Goal: Task Accomplishment & Management: Use online tool/utility

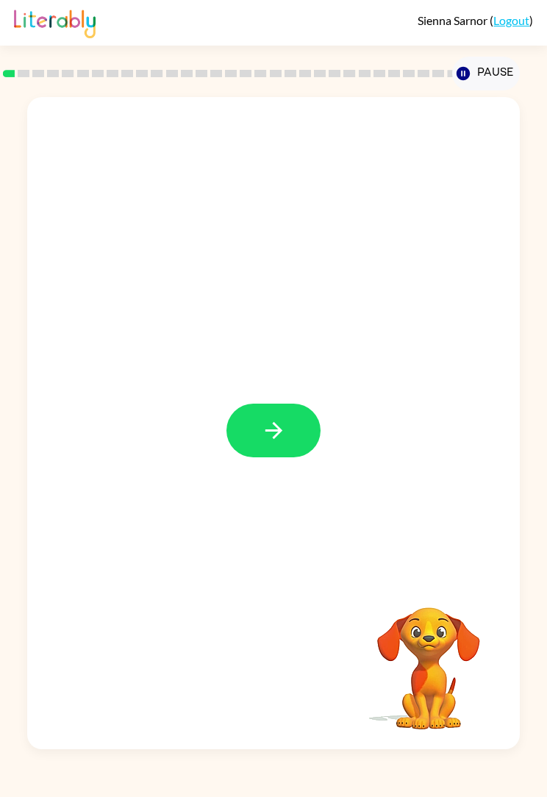
click at [290, 421] on button "button" at bounding box center [274, 431] width 94 height 54
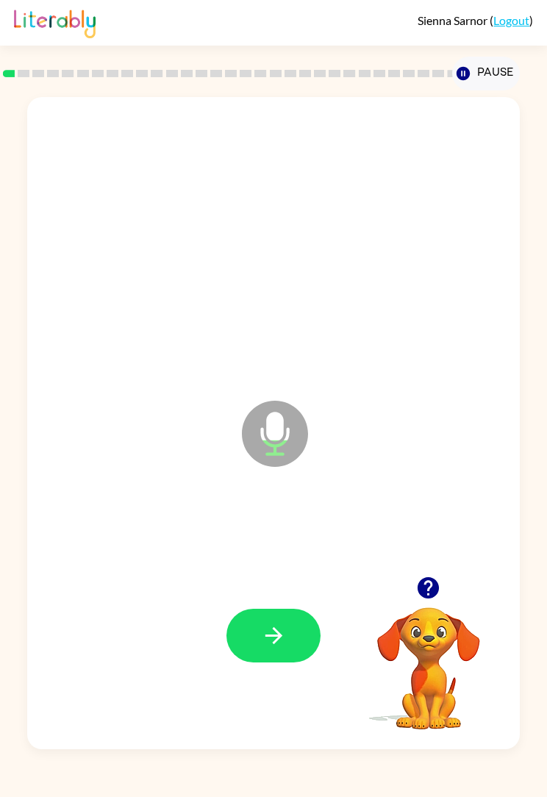
click at [308, 634] on button "button" at bounding box center [274, 636] width 94 height 54
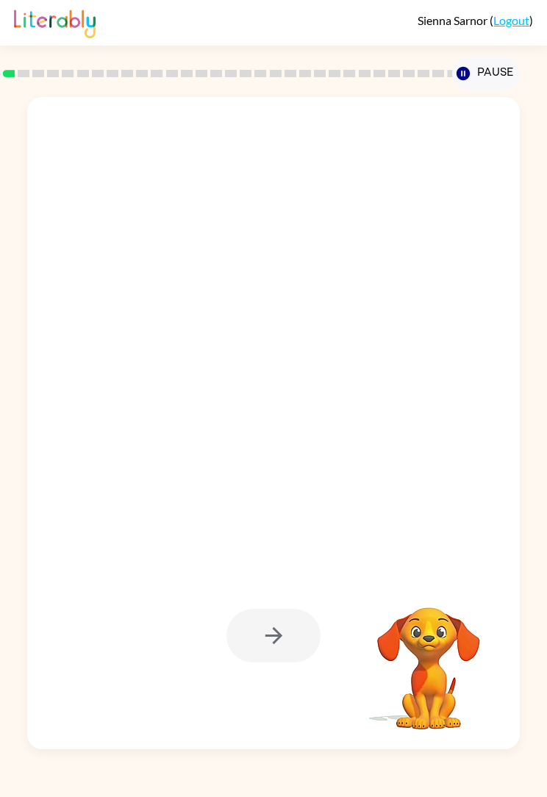
click at [286, 628] on div at bounding box center [274, 636] width 94 height 54
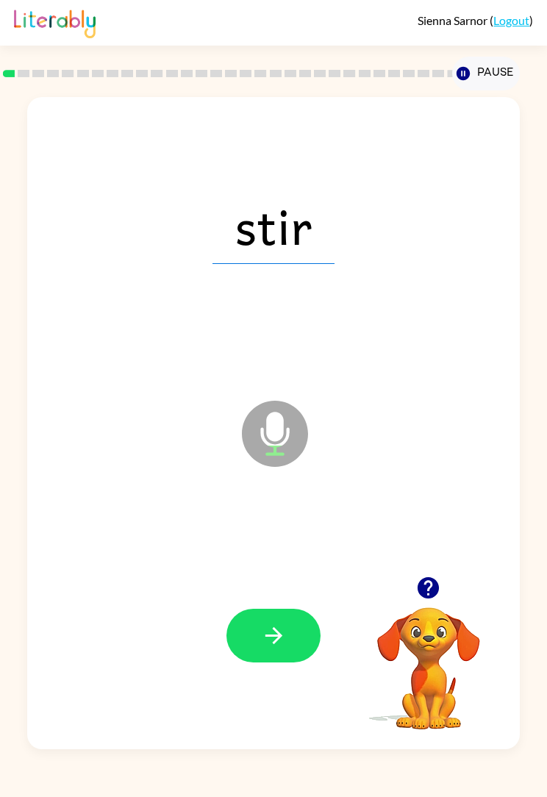
click at [282, 628] on icon "button" at bounding box center [274, 636] width 26 height 26
click at [285, 624] on icon "button" at bounding box center [274, 636] width 26 height 26
click at [305, 631] on button "button" at bounding box center [274, 636] width 94 height 54
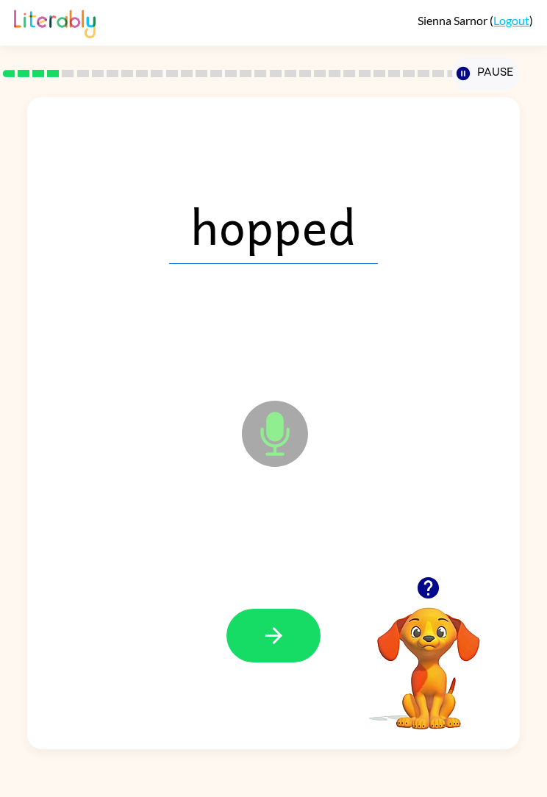
click at [294, 637] on button "button" at bounding box center [274, 636] width 94 height 54
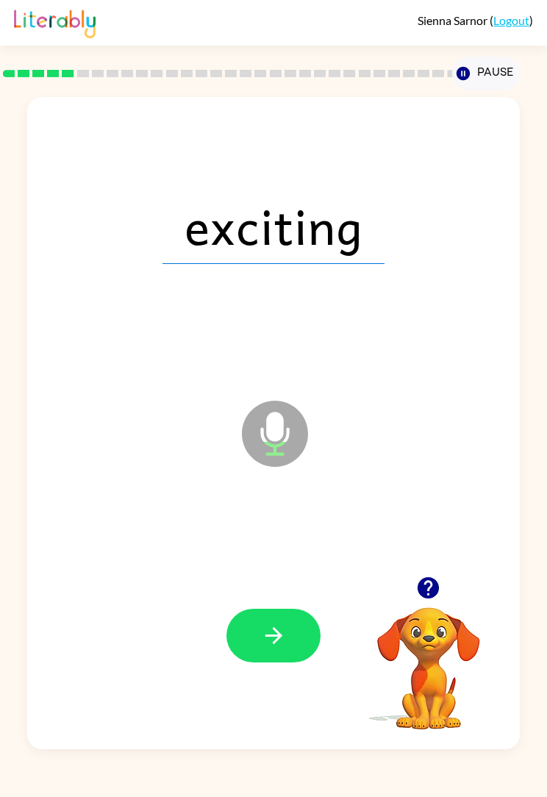
click at [280, 645] on icon "button" at bounding box center [274, 636] width 26 height 26
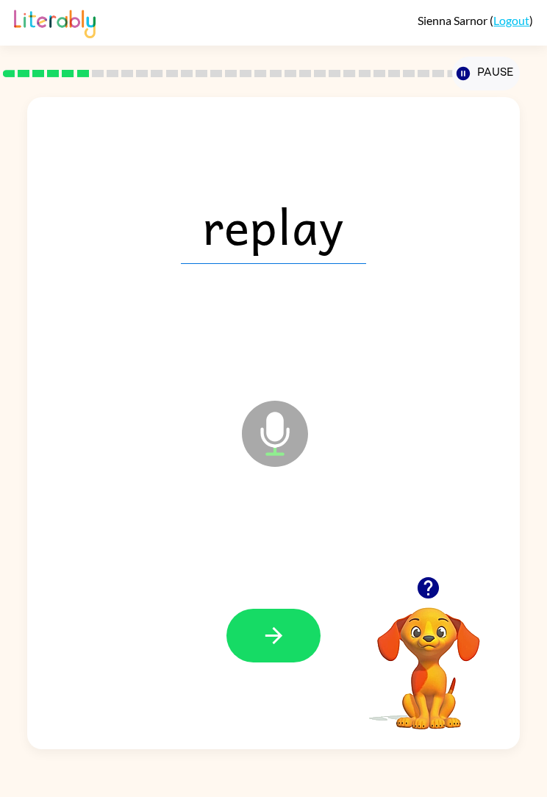
click at [539, 431] on div "replay Microphone The Microphone is here when it is your turn to talk Your brow…" at bounding box center [273, 419] width 547 height 659
click at [290, 633] on button "button" at bounding box center [274, 636] width 94 height 54
click at [302, 623] on button "button" at bounding box center [274, 636] width 94 height 54
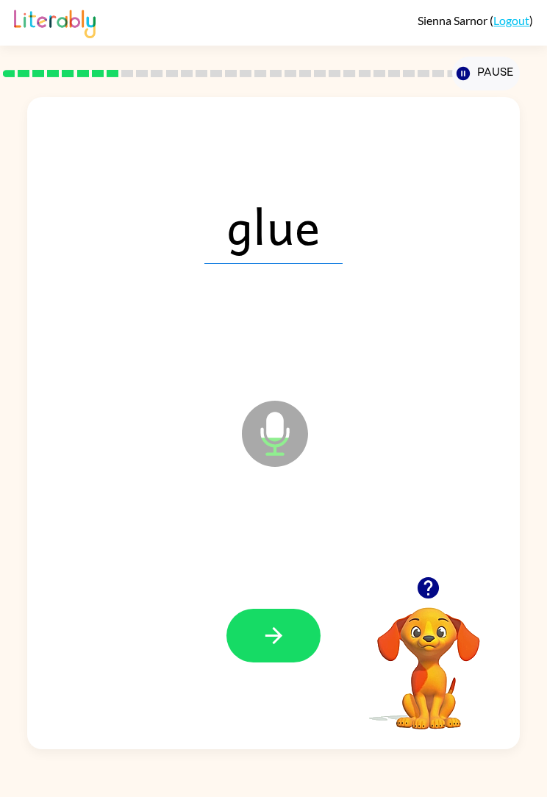
click at [311, 644] on button "button" at bounding box center [274, 636] width 94 height 54
click at [308, 626] on button "button" at bounding box center [274, 636] width 94 height 54
click at [304, 627] on button "button" at bounding box center [274, 636] width 94 height 54
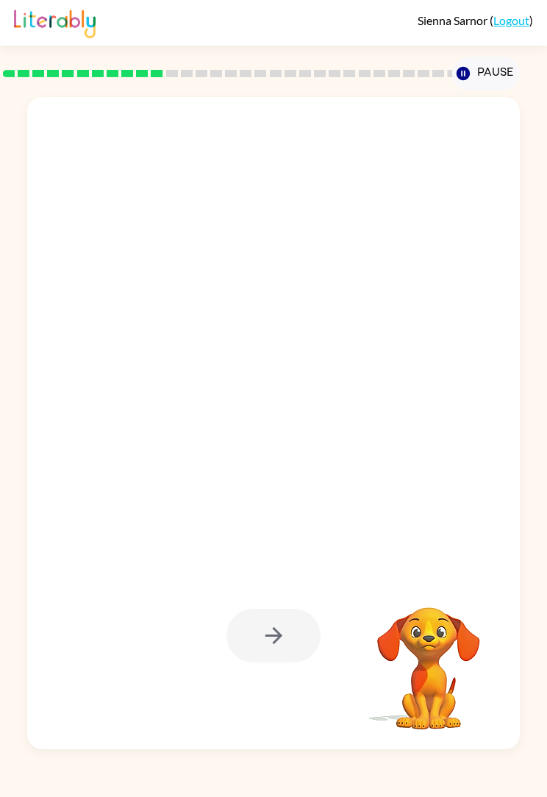
click at [0, 370] on div "Your browser must support playing .mp4 files to use Literably. Please try using…" at bounding box center [273, 419] width 547 height 659
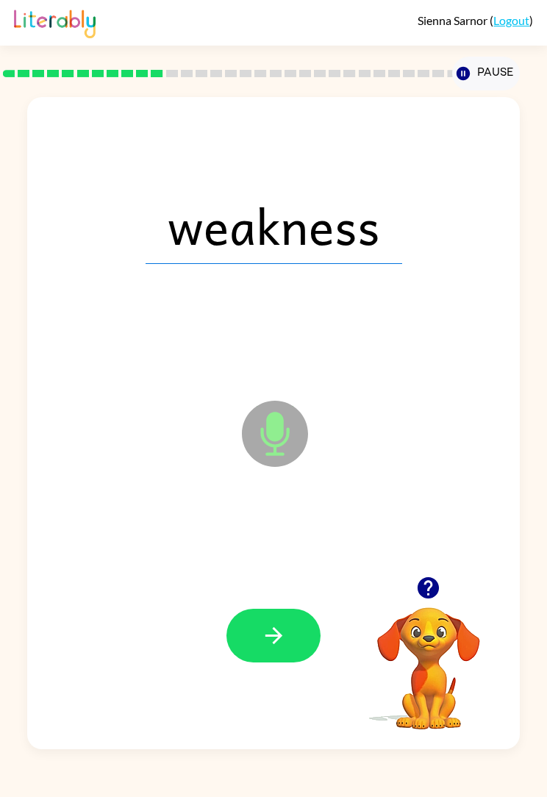
click at [299, 633] on button "button" at bounding box center [274, 636] width 94 height 54
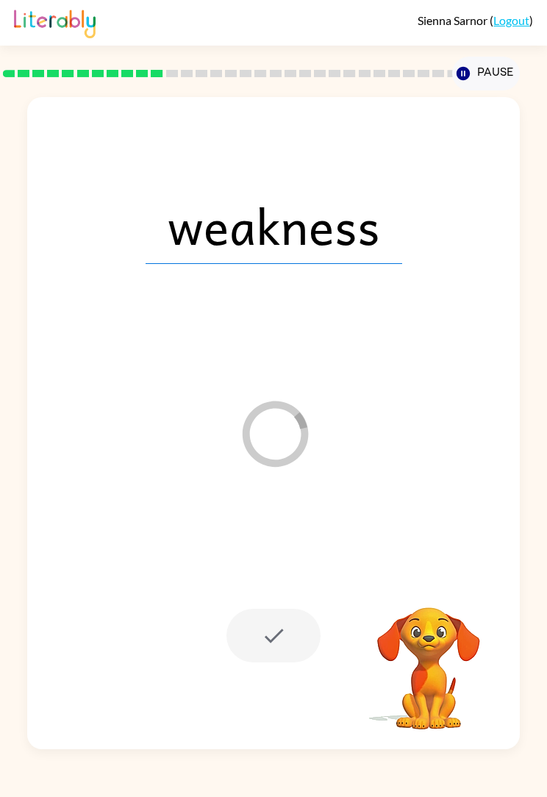
click at [0, 319] on div "weakness Loader Your response is being sent to our graders Your browser must su…" at bounding box center [273, 419] width 547 height 659
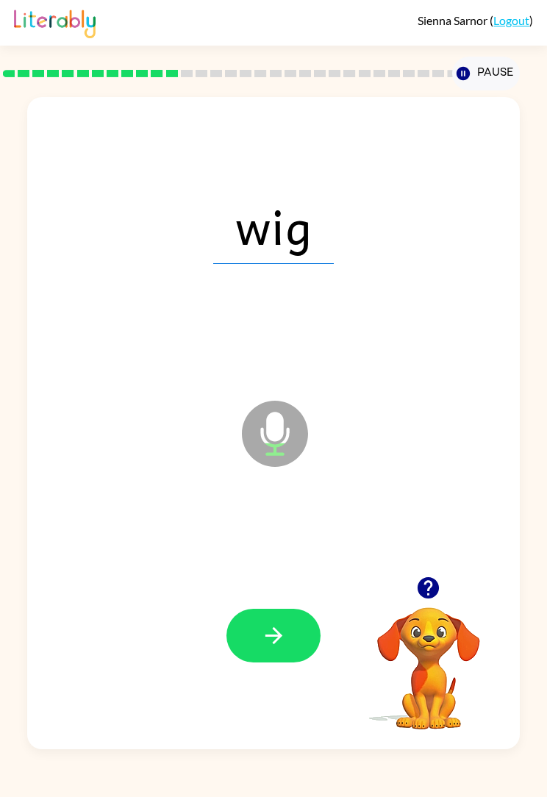
click at [305, 629] on button "button" at bounding box center [274, 636] width 94 height 54
click at [7, 308] on div "rag Microphone The Microphone is here when it is your turn to talk Your browser…" at bounding box center [273, 419] width 547 height 659
click at [286, 639] on icon "button" at bounding box center [274, 636] width 26 height 26
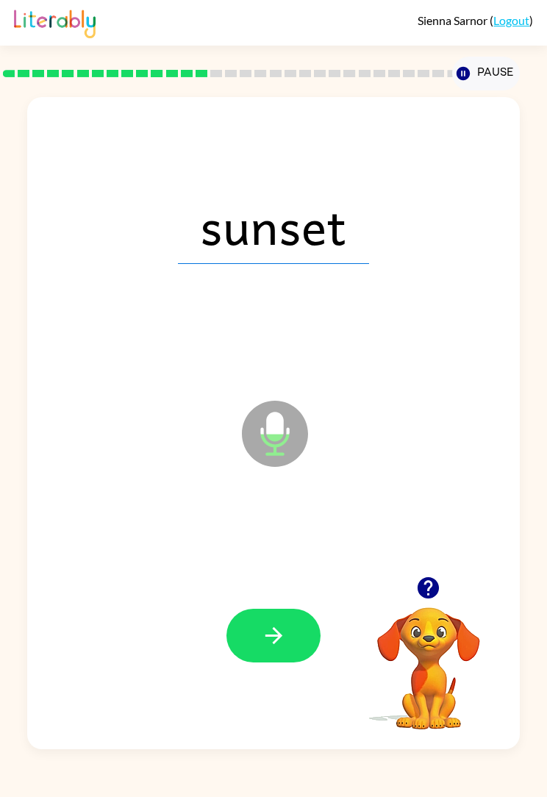
click at [296, 642] on button "button" at bounding box center [274, 636] width 94 height 54
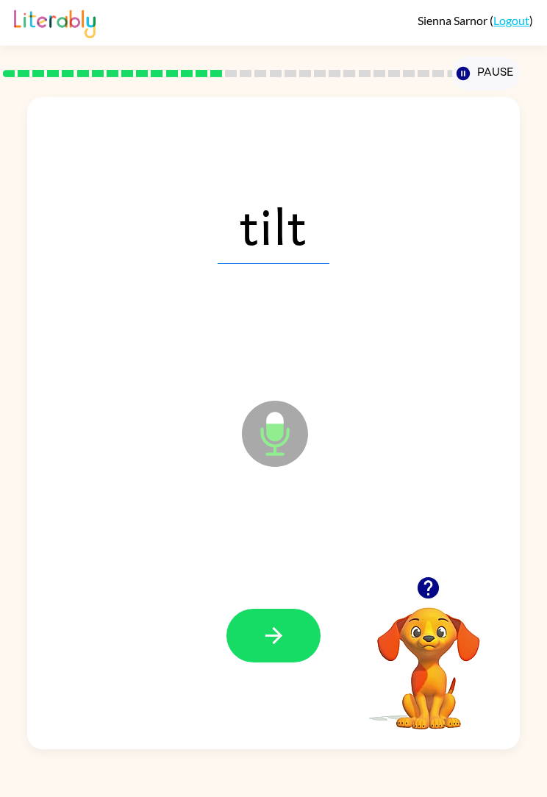
click at [288, 629] on button "button" at bounding box center [274, 636] width 94 height 54
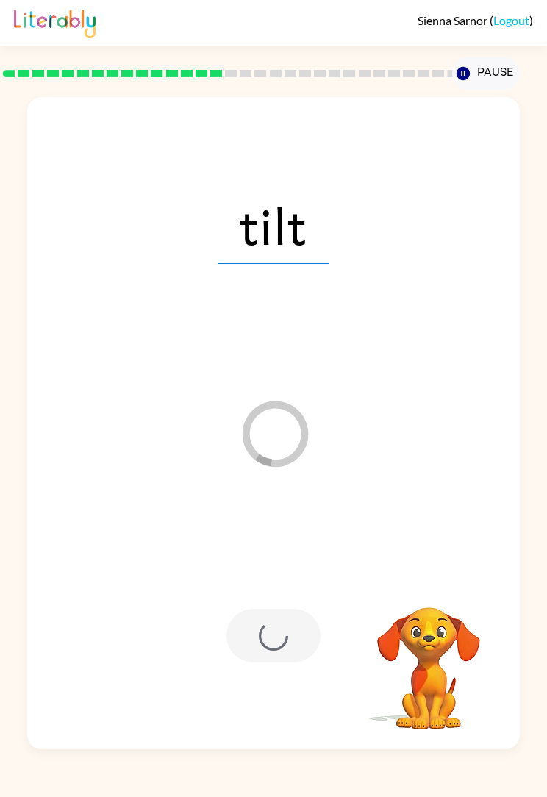
click at [544, 492] on div "tilt Loader Your response is being sent to our graders Your browser must suppor…" at bounding box center [273, 419] width 547 height 659
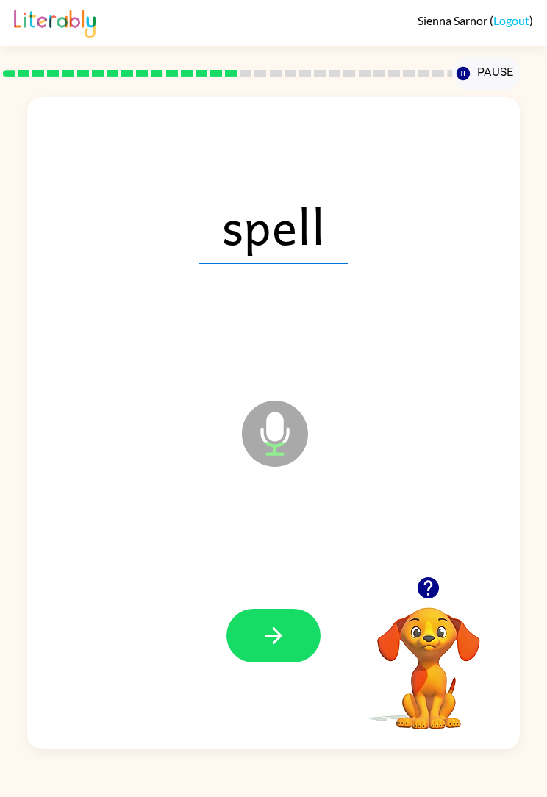
click at [296, 637] on button "button" at bounding box center [274, 636] width 94 height 54
click at [287, 643] on button "button" at bounding box center [274, 636] width 94 height 54
click at [299, 637] on button "button" at bounding box center [274, 636] width 94 height 54
click at [291, 617] on button "button" at bounding box center [274, 636] width 94 height 54
click at [314, 630] on button "button" at bounding box center [274, 636] width 94 height 54
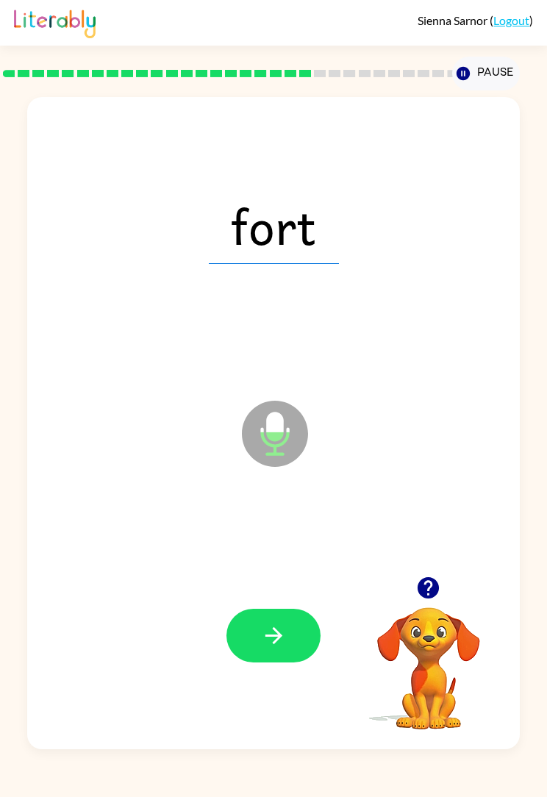
click at [294, 638] on button "button" at bounding box center [274, 636] width 94 height 54
click at [305, 630] on button "button" at bounding box center [274, 636] width 94 height 54
click at [295, 625] on button "button" at bounding box center [274, 636] width 94 height 54
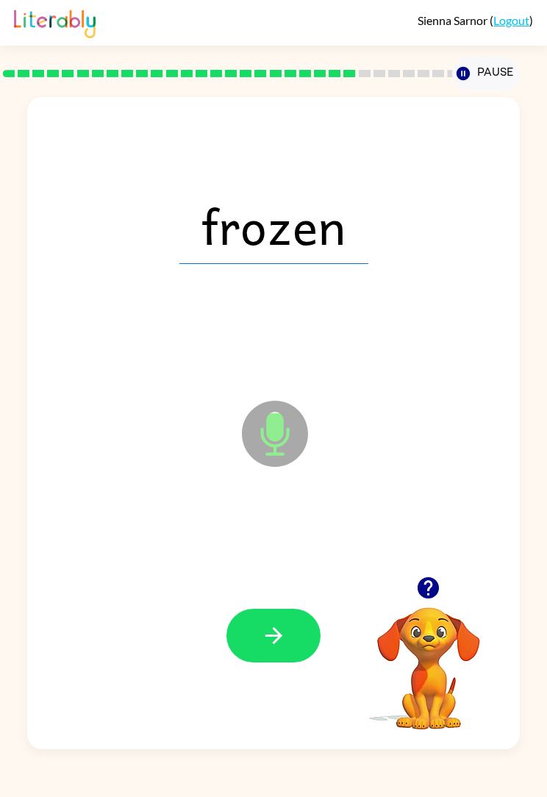
click at [294, 630] on button "button" at bounding box center [274, 636] width 94 height 54
click at [279, 638] on icon "button" at bounding box center [273, 636] width 17 height 17
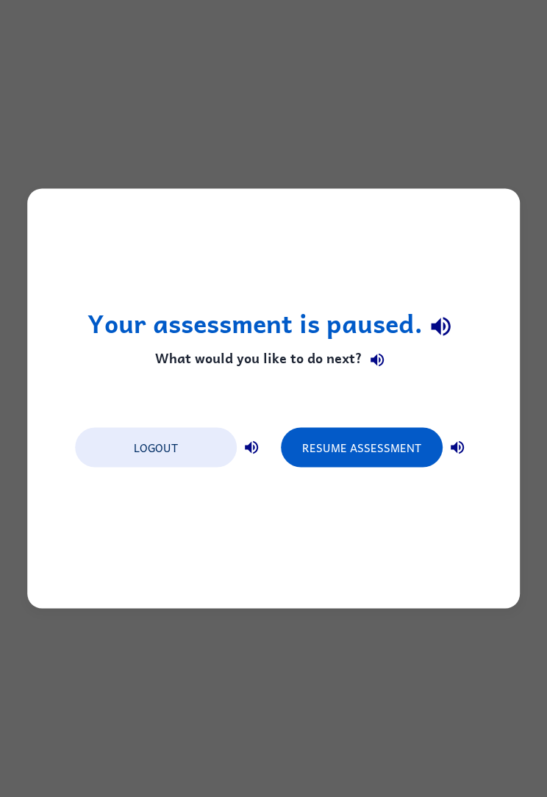
click at [394, 456] on button "Resume Assessment" at bounding box center [362, 448] width 162 height 40
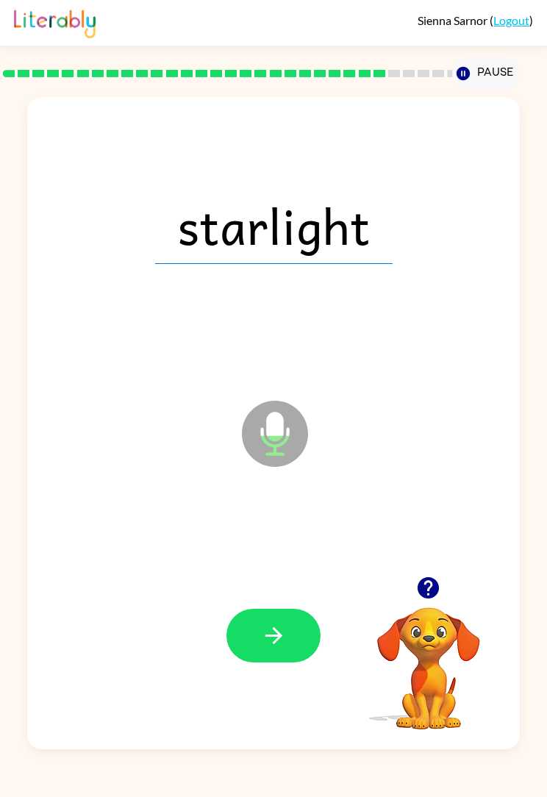
click at [269, 611] on button "button" at bounding box center [274, 636] width 94 height 54
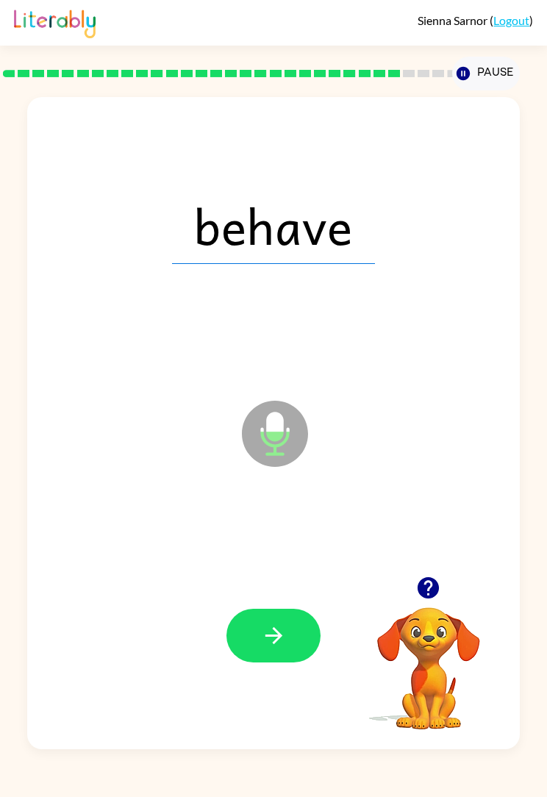
click at [275, 633] on icon "button" at bounding box center [274, 636] width 26 height 26
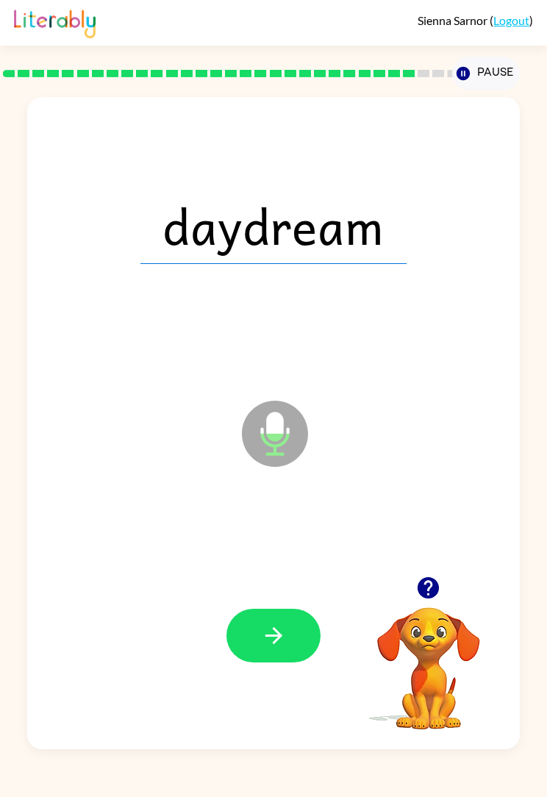
click at [287, 634] on button "button" at bounding box center [274, 636] width 94 height 54
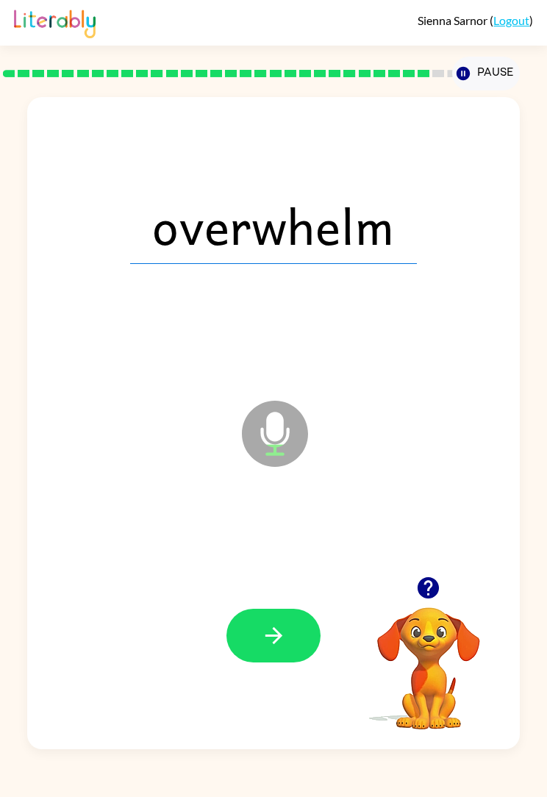
click at [282, 648] on icon "button" at bounding box center [274, 636] width 26 height 26
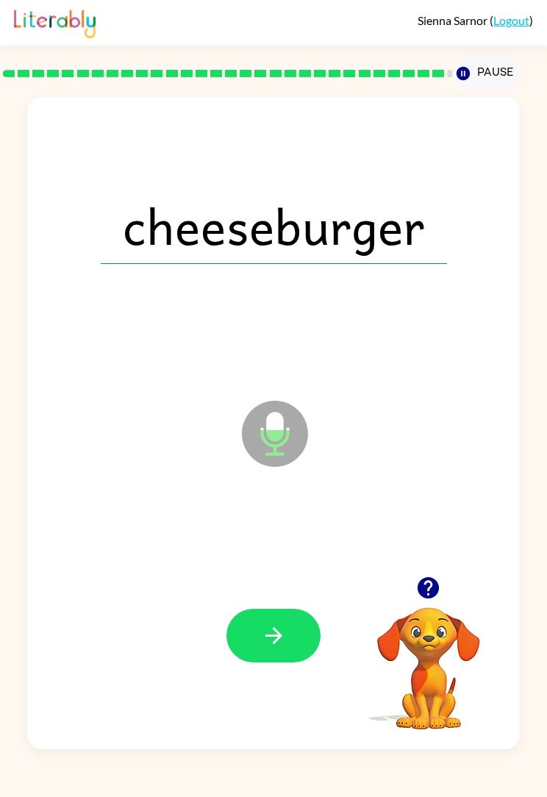
click at [544, 492] on div "cheeseburger Microphone The Microphone is here when it is your turn to talk You…" at bounding box center [273, 419] width 547 height 659
click at [288, 634] on button "button" at bounding box center [274, 636] width 94 height 54
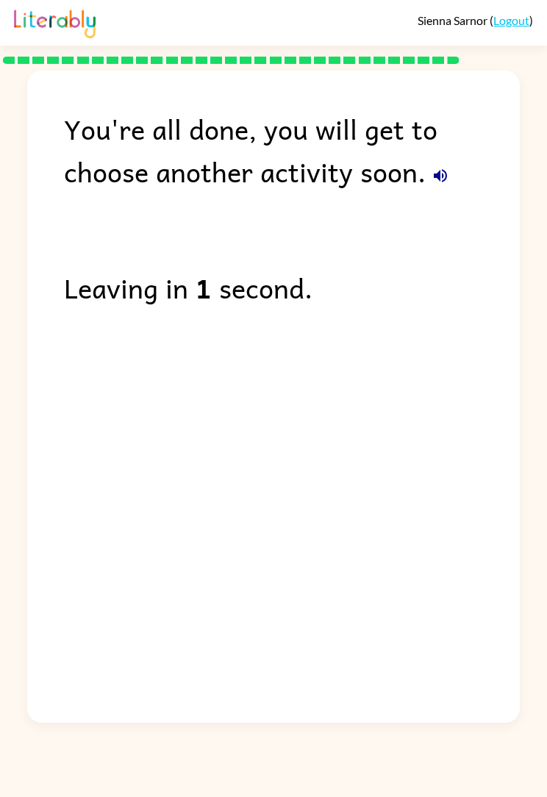
click at [0, 475] on div "You're all done, you will get to choose another activity soon. Leaving in 1 sec…" at bounding box center [273, 393] width 547 height 659
